Goal: Information Seeking & Learning: Learn about a topic

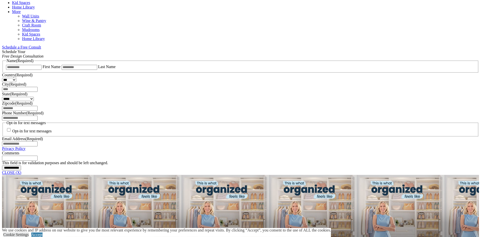
scroll to position [332, 0]
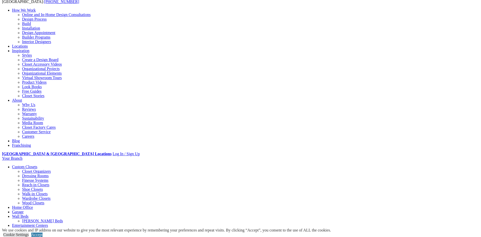
scroll to position [51, 0]
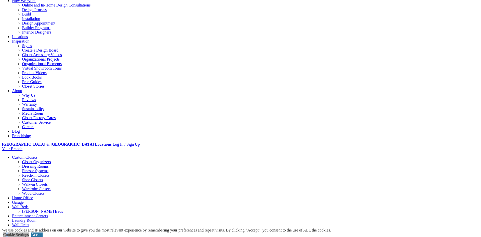
click at [29, 233] on link "Cookie Settings" at bounding box center [16, 235] width 26 height 4
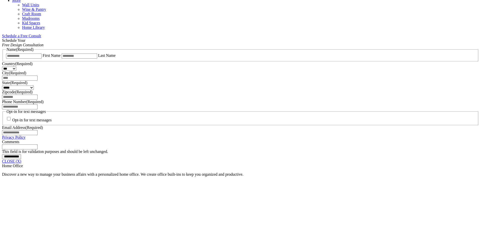
scroll to position [332, 0]
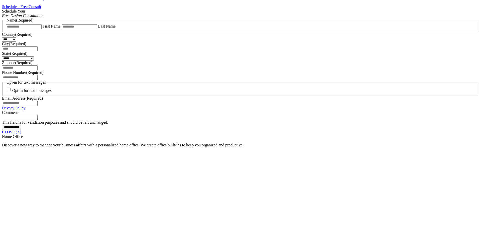
click at [21, 134] on link "CLOSE (X)" at bounding box center [11, 132] width 19 height 4
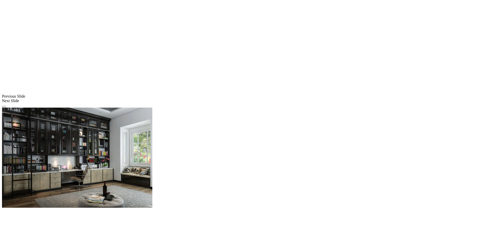
scroll to position [409, 0]
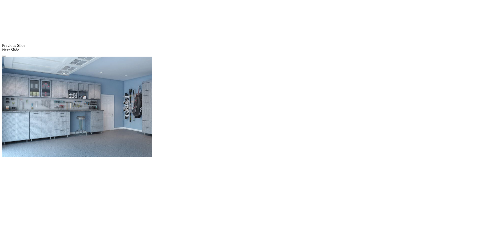
scroll to position [435, 0]
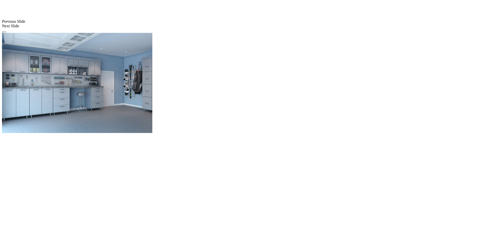
scroll to position [486, 0]
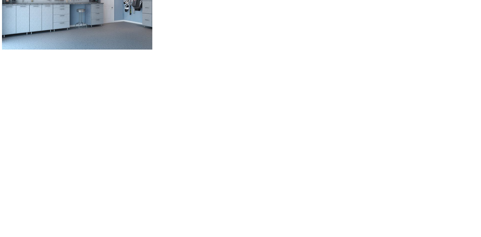
scroll to position [537, 0]
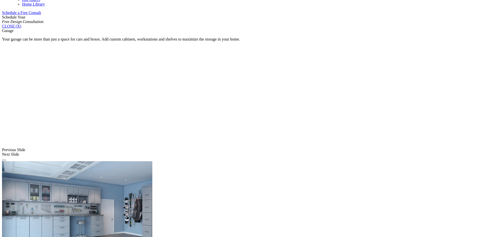
scroll to position [307, 0]
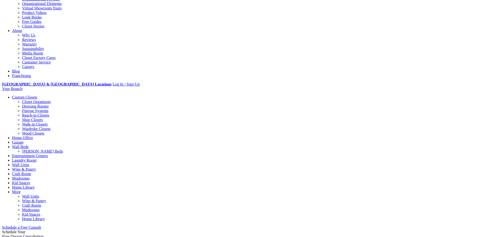
scroll to position [102, 0]
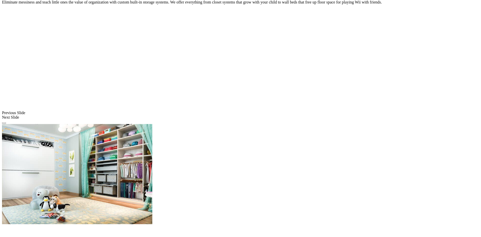
scroll to position [359, 0]
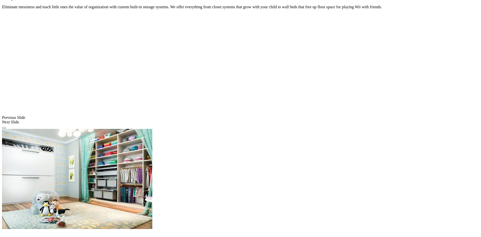
click at [0, 0] on span at bounding box center [0, 0] width 0 height 0
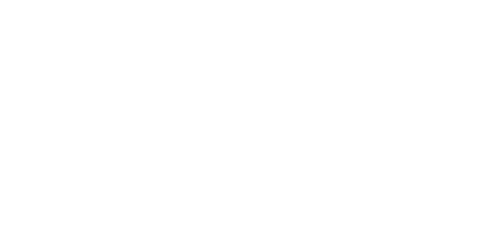
scroll to position [1348, 0]
